Goal: Information Seeking & Learning: Check status

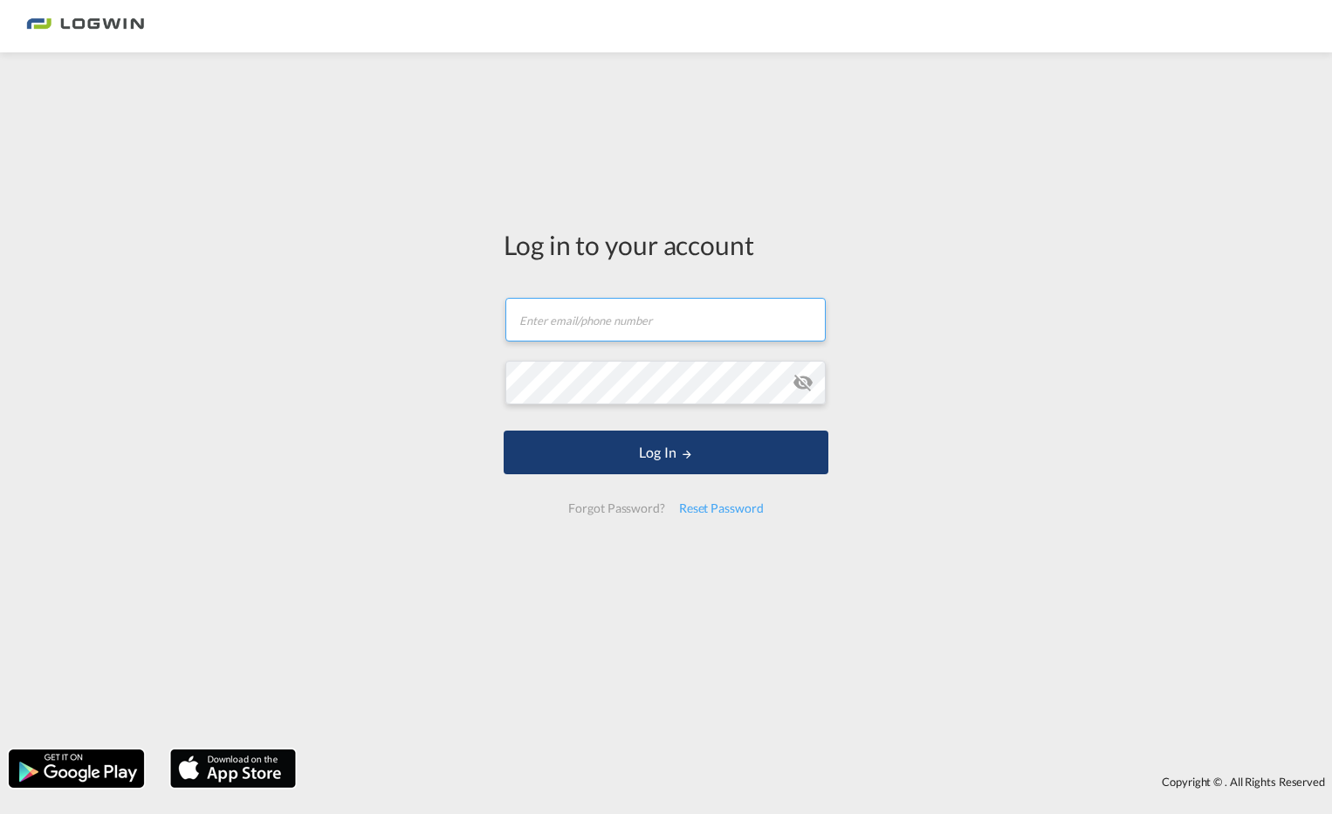
type input "[EMAIL_ADDRESS][DOMAIN_NAME]"
click at [678, 457] on button "Log In" at bounding box center [666, 452] width 325 height 44
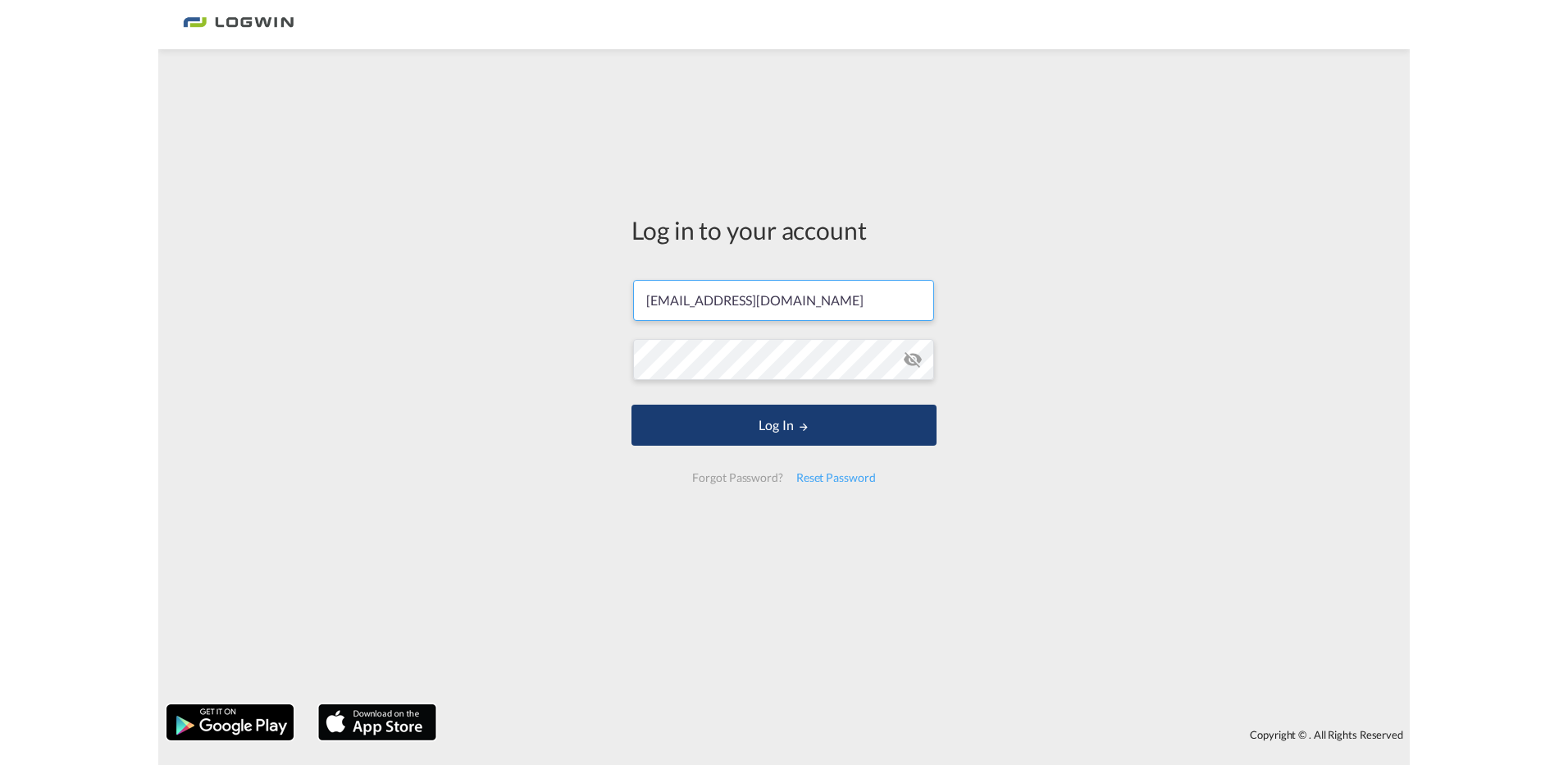
scroll to position [0, 5]
